Goal: Task Accomplishment & Management: Manage account settings

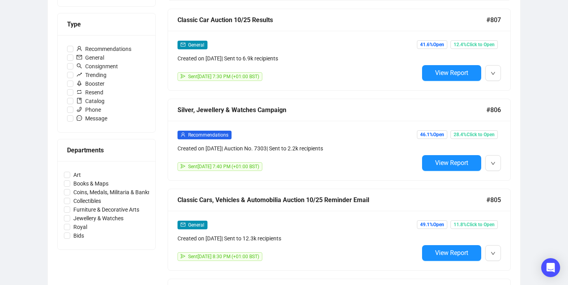
scroll to position [231, 0]
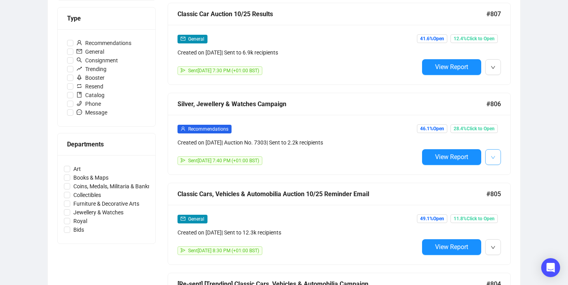
click at [495, 156] on icon "down" at bounding box center [493, 157] width 5 height 5
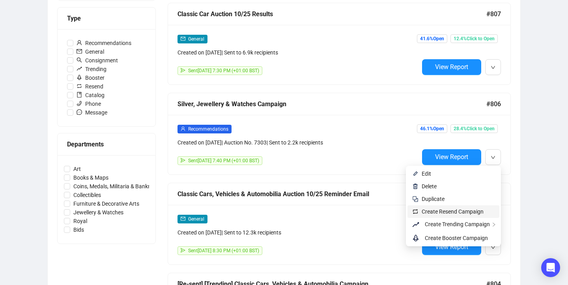
click at [461, 211] on span "Create Resend Campaign" at bounding box center [453, 211] width 62 height 6
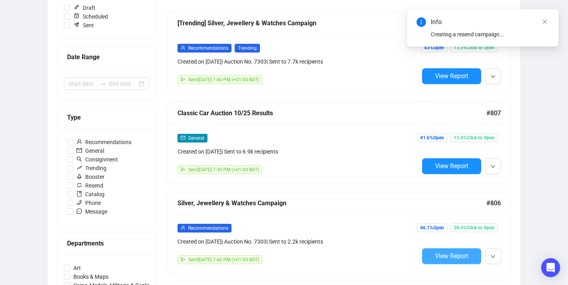
scroll to position [115, 0]
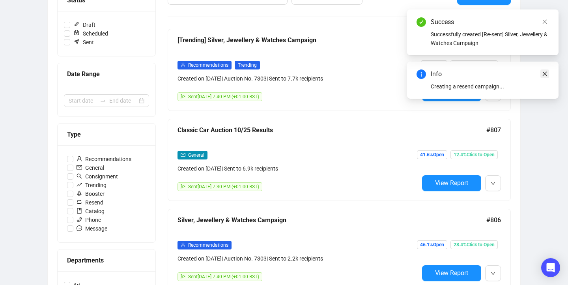
click at [545, 74] on icon "close" at bounding box center [545, 74] width 6 height 6
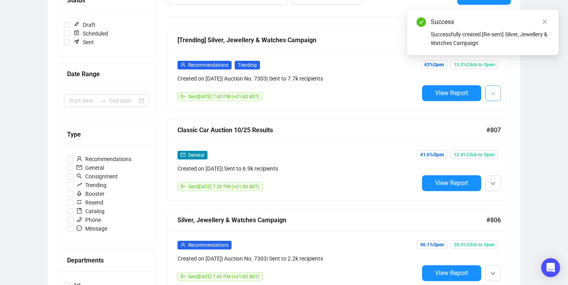
click at [494, 89] on span "button" at bounding box center [493, 93] width 5 height 10
click at [474, 137] on span "Create Resend Campaign" at bounding box center [464, 135] width 62 height 6
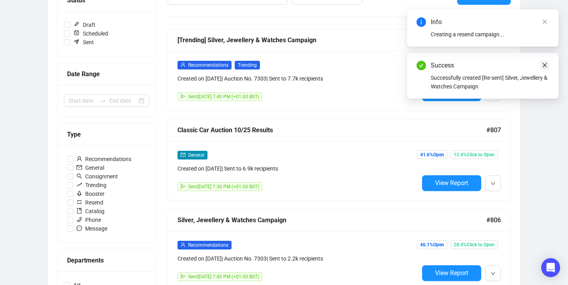
click at [546, 65] on icon "close" at bounding box center [545, 65] width 6 height 6
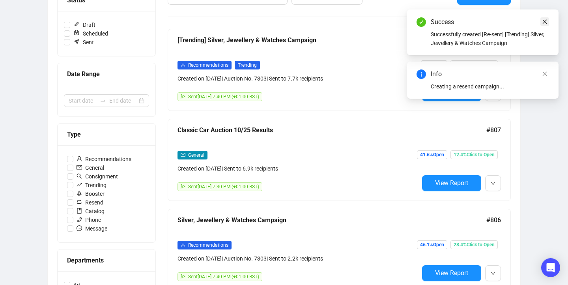
click at [547, 20] on icon "close" at bounding box center [545, 22] width 6 height 6
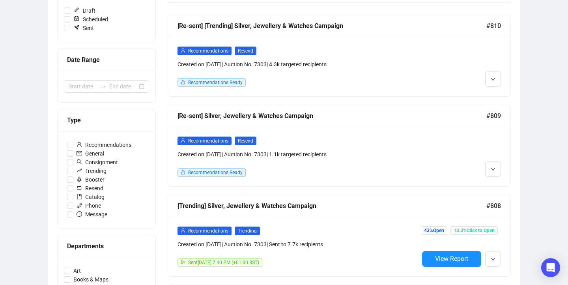
scroll to position [135, 0]
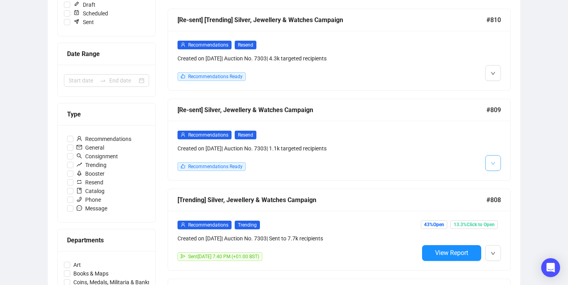
click at [491, 161] on icon "down" at bounding box center [493, 163] width 5 height 5
click at [497, 177] on img at bounding box center [495, 180] width 6 height 6
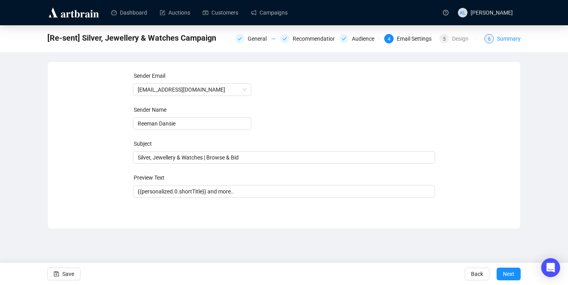
click at [501, 36] on div "Summary" at bounding box center [509, 38] width 24 height 9
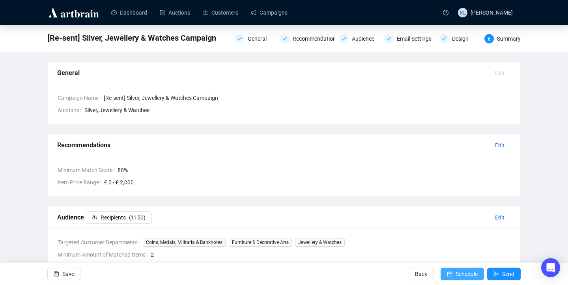
click at [456, 271] on span "Schedule" at bounding box center [467, 274] width 22 height 22
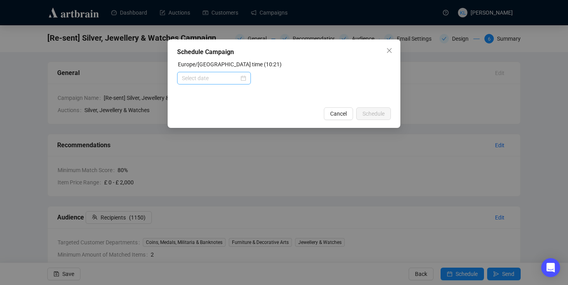
click at [221, 73] on div at bounding box center [214, 78] width 74 height 13
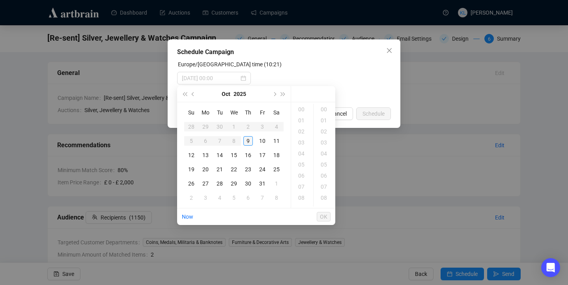
click at [247, 140] on div "9" at bounding box center [248, 140] width 9 height 9
click at [302, 137] on div "19" at bounding box center [302, 140] width 19 height 11
click at [324, 157] on div "31" at bounding box center [324, 161] width 19 height 11
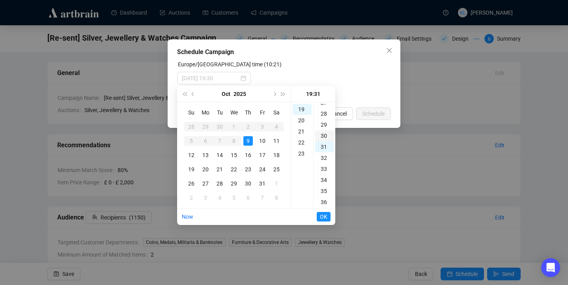
click at [325, 137] on div "30" at bounding box center [324, 135] width 19 height 11
type input "2025-10-09 19:30"
click at [325, 213] on span "OK" at bounding box center [323, 216] width 7 height 15
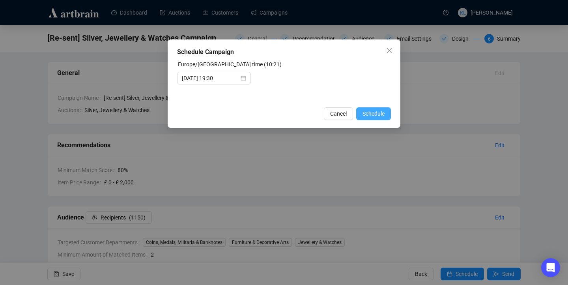
click at [378, 114] on span "Schedule" at bounding box center [374, 113] width 22 height 9
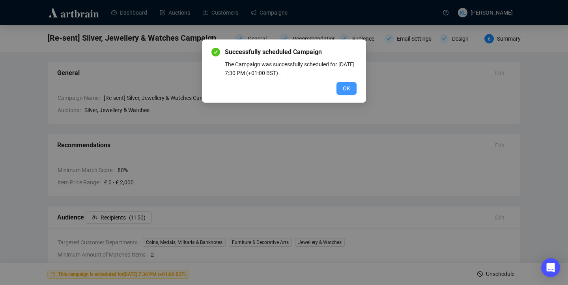
click at [341, 88] on button "OK" at bounding box center [347, 88] width 20 height 13
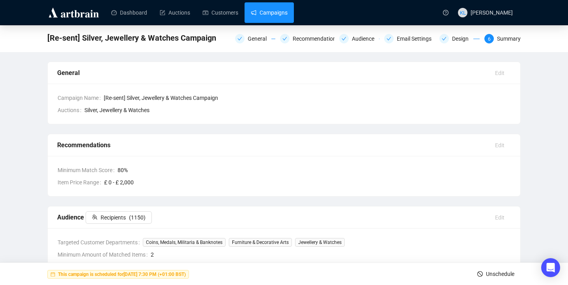
click at [271, 13] on link "Campaigns" at bounding box center [269, 12] width 37 height 21
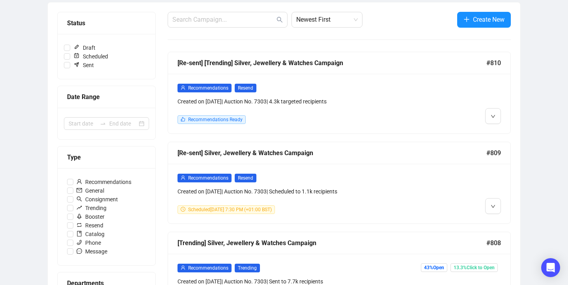
scroll to position [93, 0]
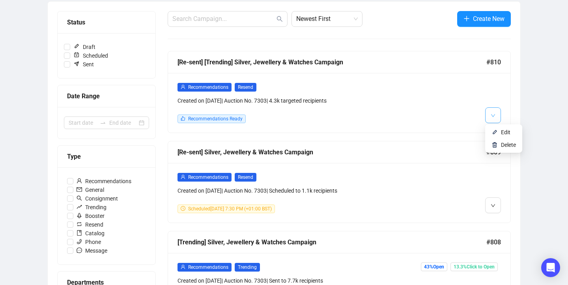
click at [495, 114] on button "button" at bounding box center [493, 115] width 16 height 16
click at [497, 128] on li "Edit" at bounding box center [504, 132] width 34 height 13
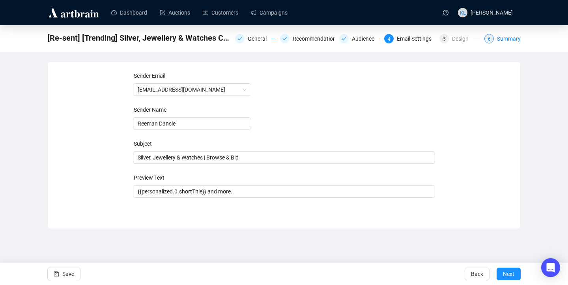
click at [504, 39] on div "Summary" at bounding box center [509, 38] width 24 height 9
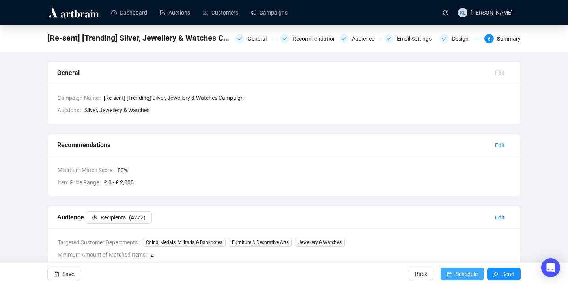
click at [456, 268] on span "Schedule" at bounding box center [467, 274] width 22 height 22
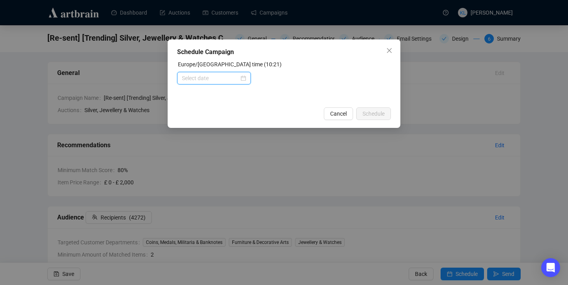
click at [225, 80] on input at bounding box center [210, 78] width 57 height 9
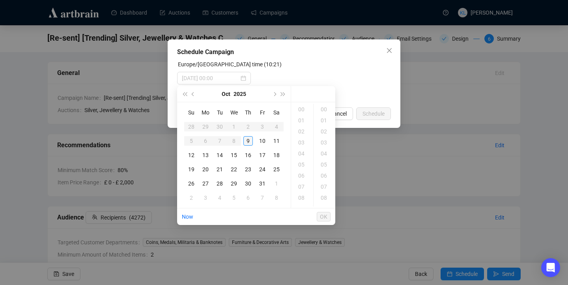
click at [246, 136] on div "9" at bounding box center [248, 140] width 9 height 9
click at [300, 176] on div "19" at bounding box center [302, 175] width 19 height 11
click at [323, 131] on div "30" at bounding box center [324, 127] width 19 height 11
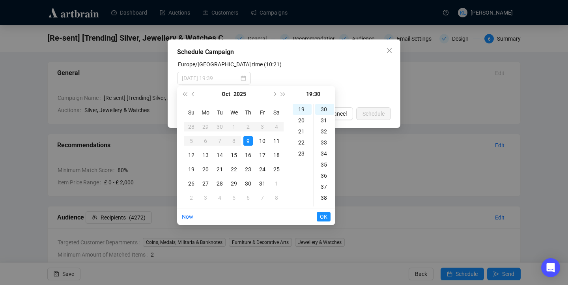
type input "2025-10-09 19:30"
click at [324, 216] on span "OK" at bounding box center [323, 216] width 7 height 15
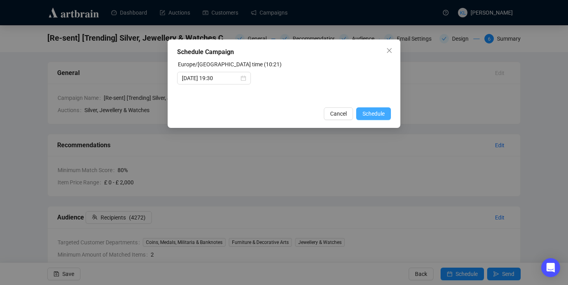
click at [370, 119] on button "Schedule" at bounding box center [373, 113] width 35 height 13
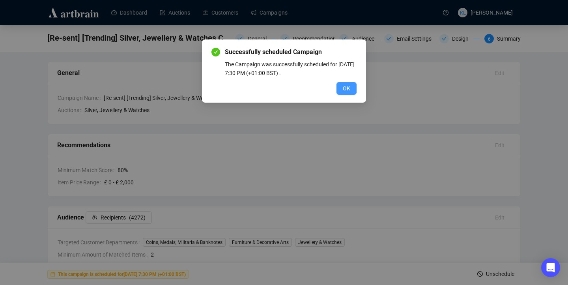
click at [347, 89] on span "OK" at bounding box center [346, 88] width 7 height 9
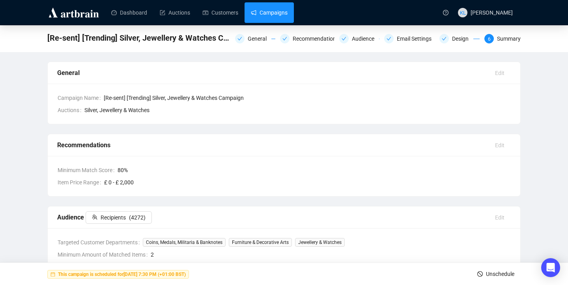
click at [279, 19] on link "Campaigns" at bounding box center [269, 12] width 37 height 21
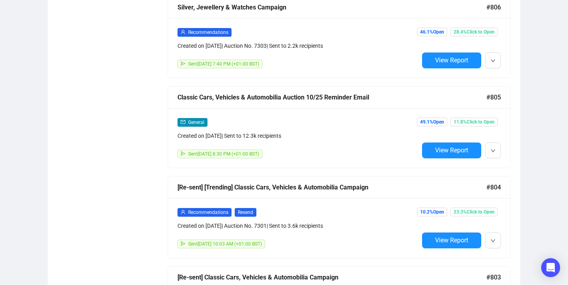
scroll to position [508, 0]
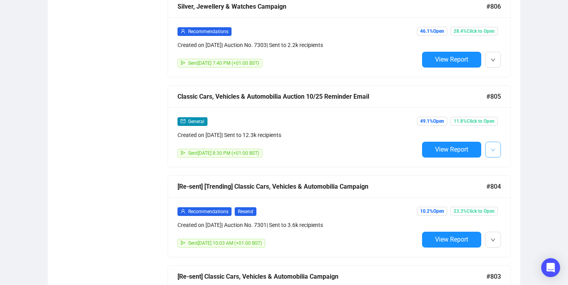
click at [494, 148] on icon "down" at bounding box center [493, 150] width 5 height 5
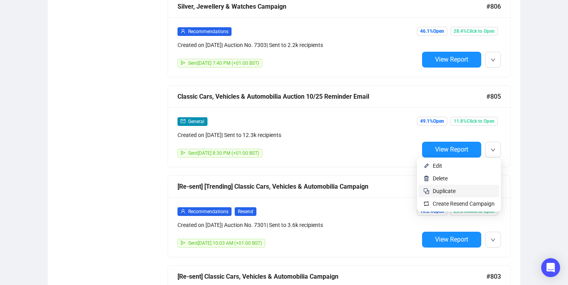
click at [455, 191] on span "Duplicate" at bounding box center [464, 191] width 62 height 9
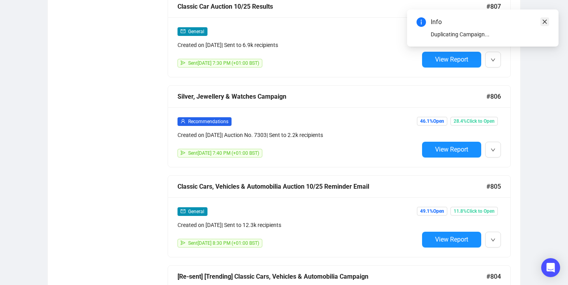
click at [544, 22] on icon "close" at bounding box center [545, 22] width 4 height 4
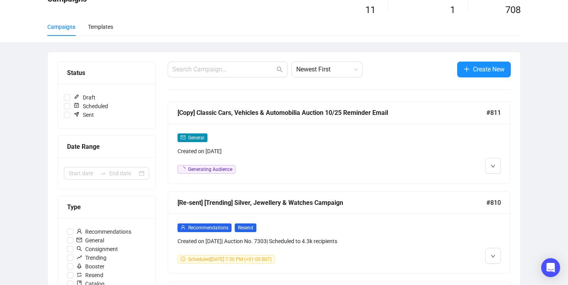
scroll to position [52, 0]
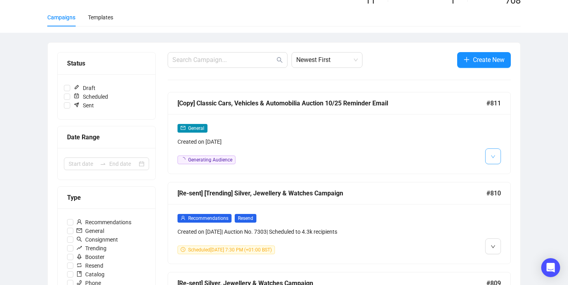
click at [491, 156] on icon "down" at bounding box center [493, 156] width 5 height 5
click at [494, 167] on li "Edit" at bounding box center [508, 173] width 42 height 13
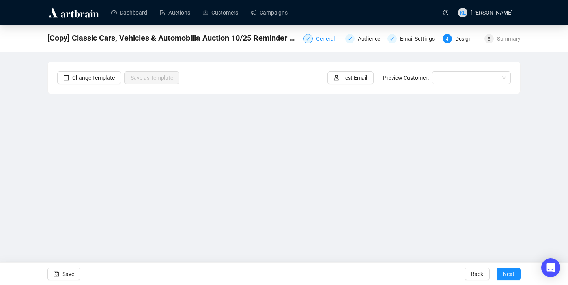
click at [321, 41] on div "General" at bounding box center [328, 38] width 24 height 9
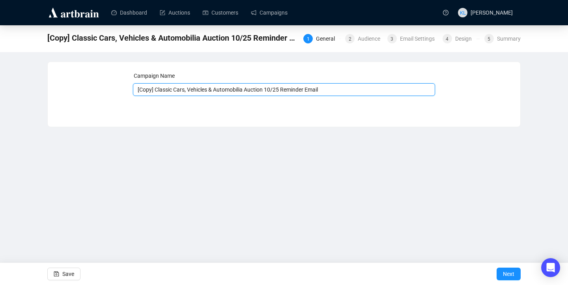
click at [225, 90] on input "[Copy] Classic Cars, Vehicles & Automobilia Auction 10/25 Reminder Email" at bounding box center [284, 89] width 303 height 13
drag, startPoint x: 250, startPoint y: 89, endPoint x: 118, endPoint y: 87, distance: 132.2
click at [118, 87] on div "Campaign Name [Copy] Classic Cars, Vehicles & Automobilia Auction 10/25 Reminde…" at bounding box center [284, 88] width 454 height 34
type input "Silver, Jewellery & Watches Auction 10/25 Reminder Email"
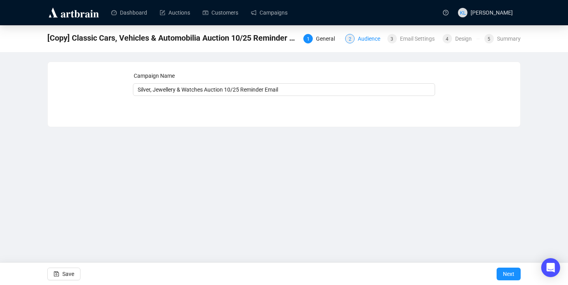
click at [358, 41] on div "Audience" at bounding box center [371, 38] width 27 height 9
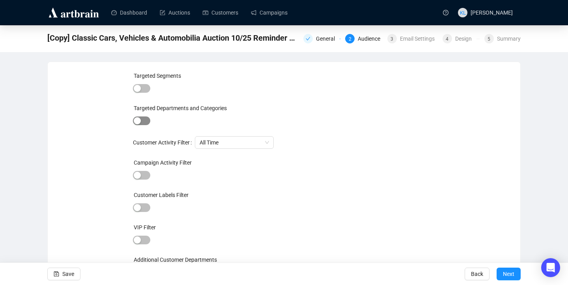
click at [140, 119] on div "button" at bounding box center [137, 120] width 7 height 7
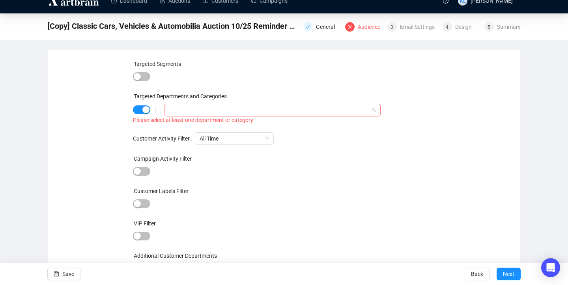
click at [177, 106] on div at bounding box center [268, 110] width 205 height 11
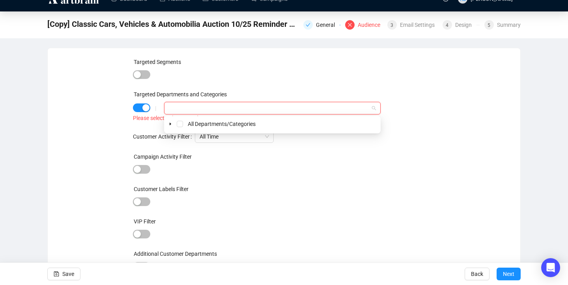
scroll to position [20, 0]
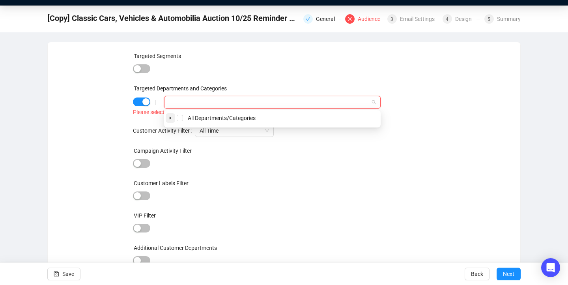
click at [169, 118] on icon "caret-down" at bounding box center [171, 118] width 4 height 4
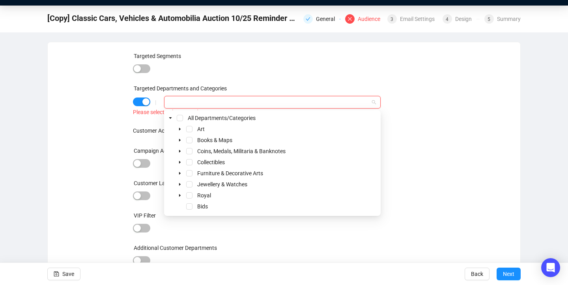
scroll to position [21, 0]
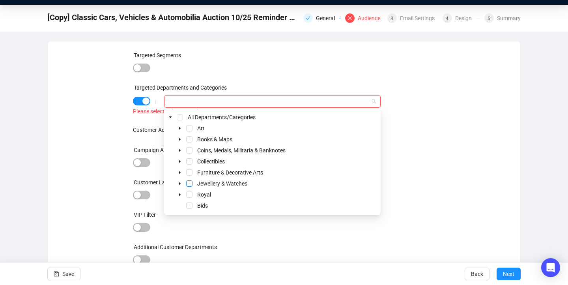
click at [189, 185] on span "Select Jewellery & Watches" at bounding box center [189, 183] width 6 height 6
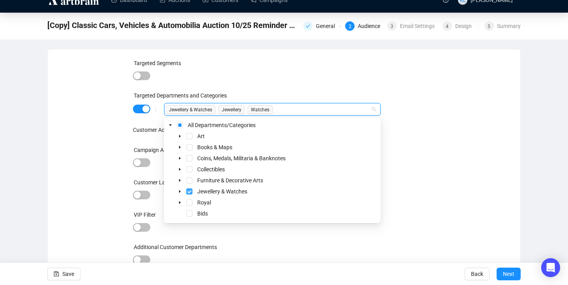
scroll to position [13, 0]
click at [380, 155] on div "All Departments/Categories Art Books & Maps Coins, Medals, Militaria & Banknote…" at bounding box center [272, 170] width 217 height 106
click at [180, 181] on icon "caret-down" at bounding box center [180, 180] width 4 height 4
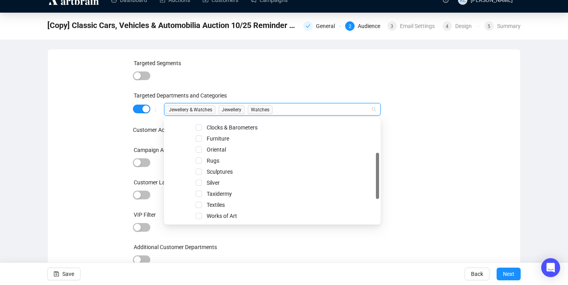
scroll to position [77, 0]
click at [200, 180] on span "Select Silver" at bounding box center [199, 181] width 6 height 6
click at [442, 134] on div "Targeted Segments Targeted Departments and Categories | Jewellery & Watches Jew…" at bounding box center [284, 167] width 454 height 216
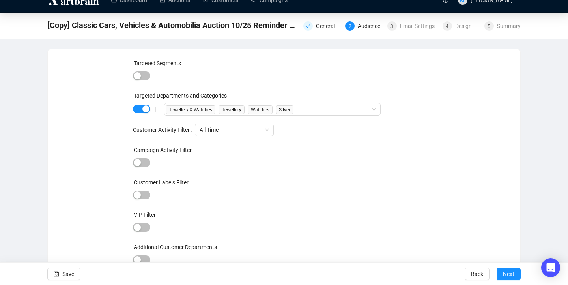
click at [417, 20] on div "General 2 Audience 3 Email Settings 4 Design 5 Summary" at bounding box center [412, 25] width 217 height 11
click at [400, 29] on div "Email Settings" at bounding box center [419, 25] width 39 height 9
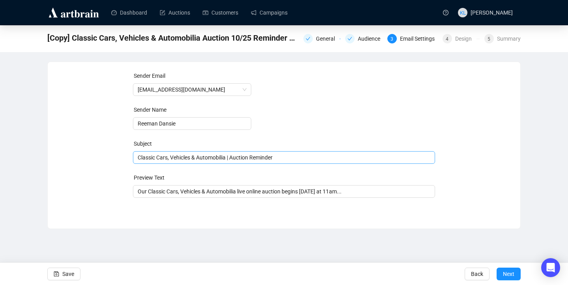
click at [231, 160] on span "Classic Cars, Vehicles & Automobilia | Auction Reminder" at bounding box center [284, 157] width 303 height 6
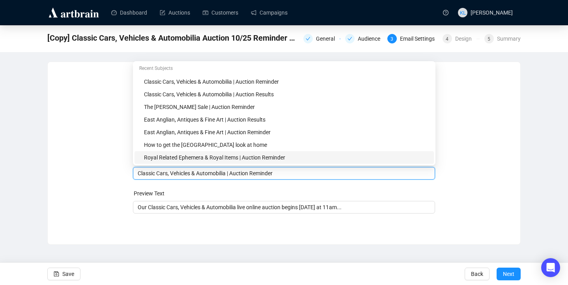
drag, startPoint x: 231, startPoint y: 174, endPoint x: 132, endPoint y: 173, distance: 98.3
click at [132, 174] on div "Sender Email auctions@reemandansie.com Sender Name Reeman Dansie Subject Merge …" at bounding box center [284, 147] width 454 height 152
drag, startPoint x: 261, startPoint y: 174, endPoint x: 212, endPoint y: 176, distance: 49.0
click at [213, 174] on input "Silver, Jewellery & Watches | Auction Reminder" at bounding box center [284, 173] width 293 height 9
type input "Silver, Jewellery & Watches | Closing Soon"
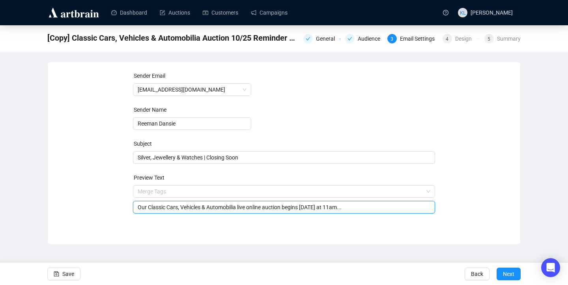
click at [211, 206] on input "Our Classic Cars, Vehicles & Automobilia live online auction begins Saturday at…" at bounding box center [284, 207] width 293 height 9
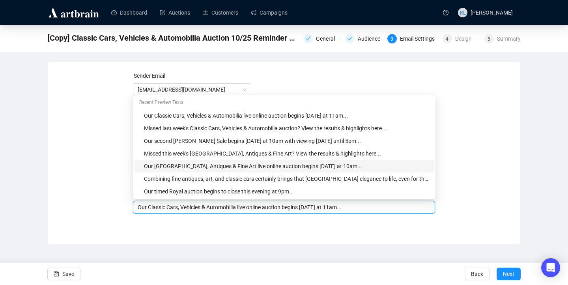
click at [269, 165] on div "Our East Anglian, Antiques & Fine Art live online auction begins tomorrow at 10…" at bounding box center [286, 166] width 285 height 9
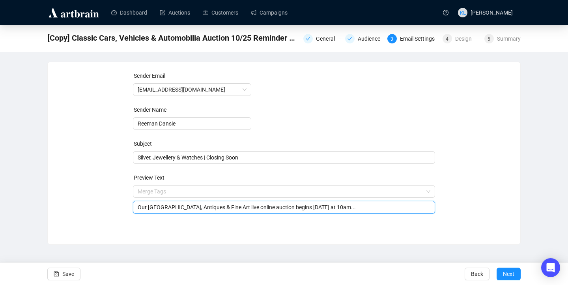
click at [299, 208] on input "Our East Anglian, Antiques & Fine Art live online auction begins tomorrow at 10…" at bounding box center [284, 207] width 293 height 9
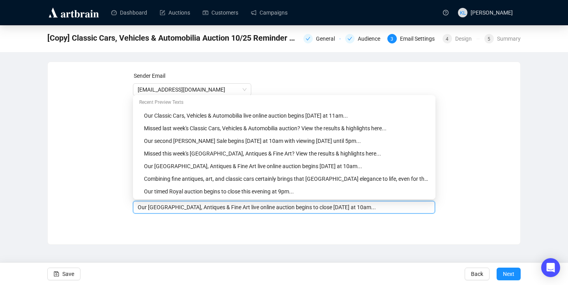
click at [359, 208] on input "Our East Anglian, Antiques & Fine Art live online auction begins to close tomor…" at bounding box center [284, 207] width 293 height 9
click at [362, 208] on input "Our East Anglian, Antiques & Fine Art live online auction begins to close tomor…" at bounding box center [284, 207] width 293 height 9
drag, startPoint x: 243, startPoint y: 209, endPoint x: 149, endPoint y: 209, distance: 93.9
click at [149, 209] on input "Our East Anglian, Antiques & Fine Art live online auction begins to close tomor…" at bounding box center [284, 207] width 293 height 9
type input "Our Silver, Jewellery & watches timed online auction begins to close tomorrow a…"
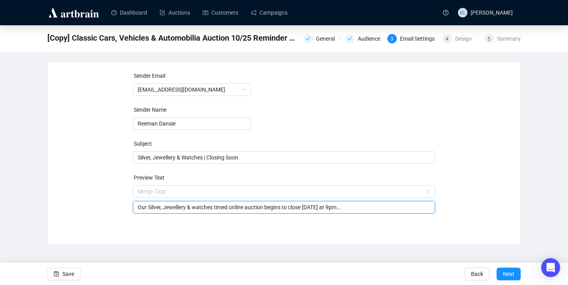
click at [182, 224] on div "Sender Email auctions@reemandansie.com Sender Name Reeman Dansie Subject Silver…" at bounding box center [284, 147] width 473 height 171
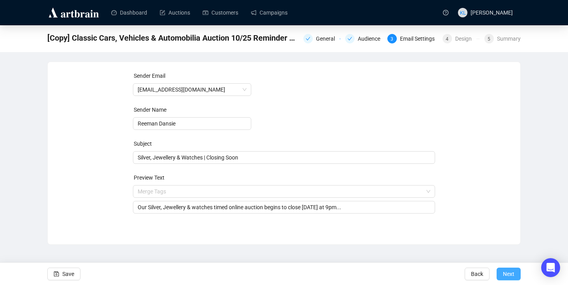
click at [501, 268] on button "Next" at bounding box center [509, 274] width 24 height 13
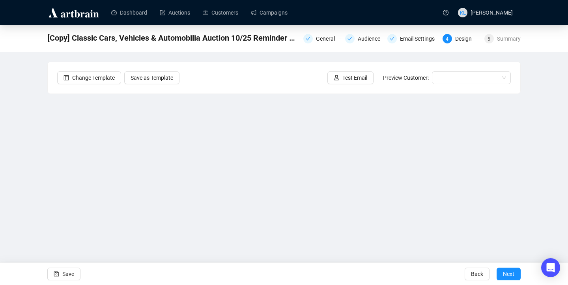
scroll to position [9, 0]
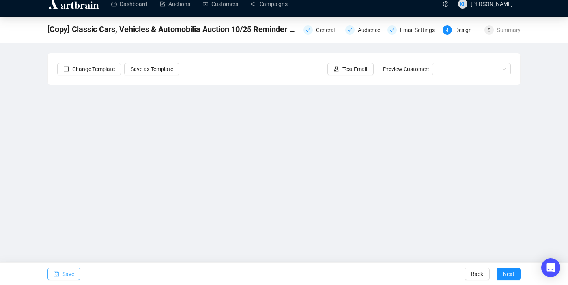
click at [60, 275] on button "Save" at bounding box center [63, 274] width 33 height 13
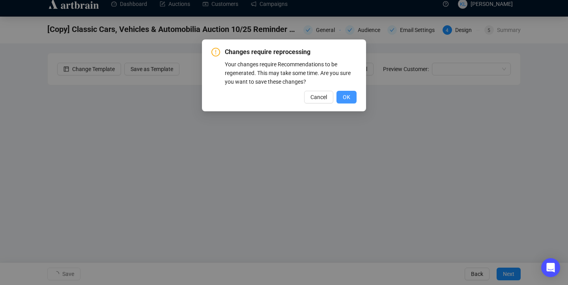
click at [347, 99] on span "OK" at bounding box center [346, 97] width 7 height 9
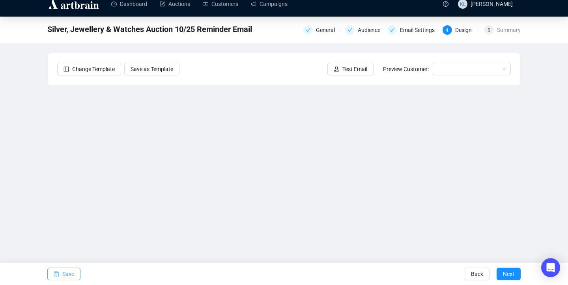
click at [67, 272] on span "Save" at bounding box center [68, 274] width 12 height 22
